Goal: Entertainment & Leisure: Consume media (video, audio)

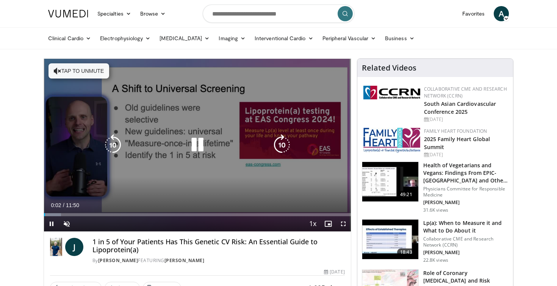
click at [201, 146] on icon "Video Player" at bounding box center [197, 144] width 21 height 21
